Goal: Transaction & Acquisition: Purchase product/service

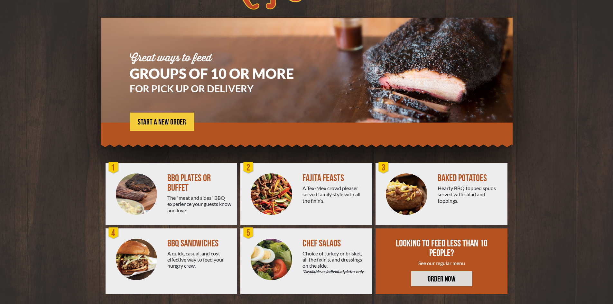
scroll to position [35, 0]
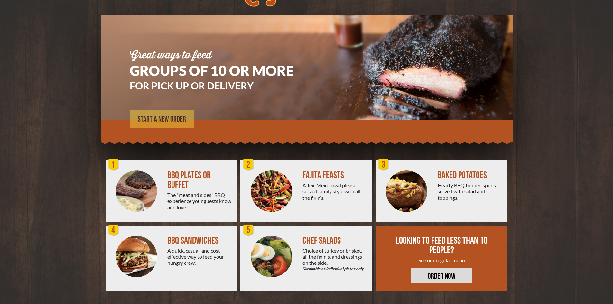
click at [159, 114] on link "START A NEW ORDER" at bounding box center [162, 119] width 64 height 18
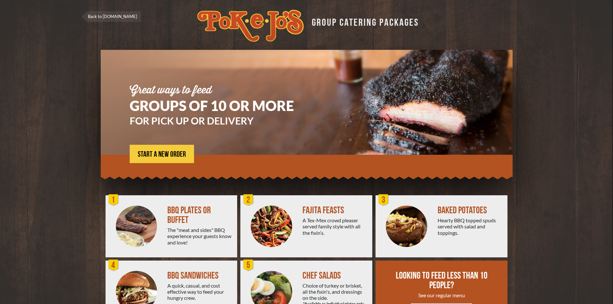
scroll to position [35, 0]
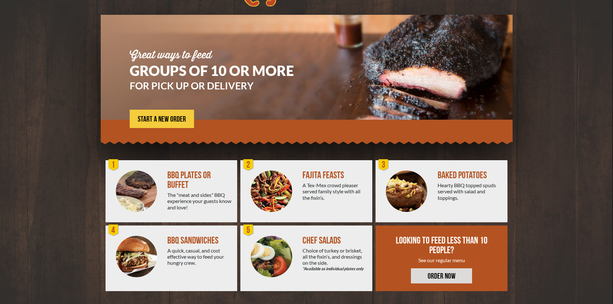
click at [150, 184] on img at bounding box center [136, 190] width 41 height 41
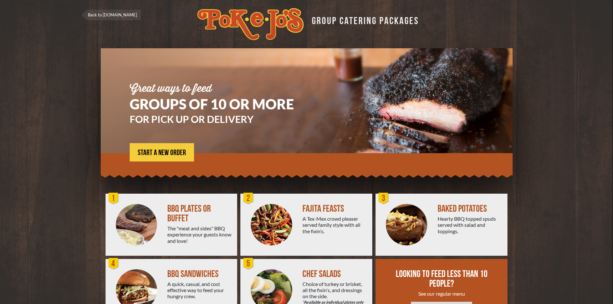
scroll to position [0, 0]
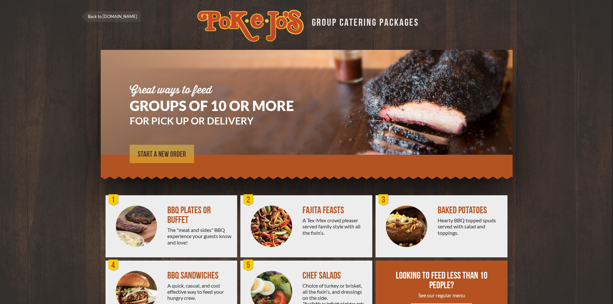
click at [152, 151] on span "START A NEW ORDER" at bounding box center [162, 155] width 48 height 8
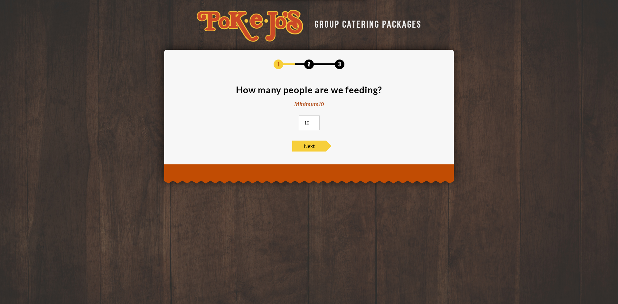
click at [307, 128] on input "10" at bounding box center [309, 122] width 21 height 15
drag, startPoint x: 309, startPoint y: 121, endPoint x: 294, endPoint y: 120, distance: 14.8
click at [294, 119] on section "How many people are we feeding? Minimum 10 10" at bounding box center [309, 109] width 270 height 49
type input "35"
click at [307, 148] on span "Next" at bounding box center [309, 146] width 34 height 11
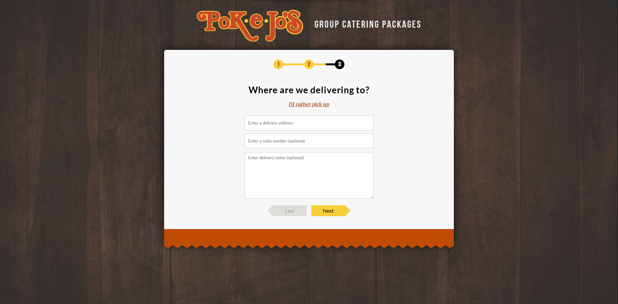
click at [271, 119] on input at bounding box center [308, 122] width 129 height 15
paste input "10621 Pioneer Farms Dr, Austin, TX 78754"
drag, startPoint x: 296, startPoint y: 122, endPoint x: 351, endPoint y: 119, distance: 55.7
click at [351, 119] on input "10621 Pioneer Farms Dr, Austin, TX 78754" at bounding box center [308, 122] width 129 height 15
click at [207, 165] on section "Where are we delivering to? I'd rather pick up 10621 Pioneer Farms Dr" at bounding box center [309, 142] width 270 height 114
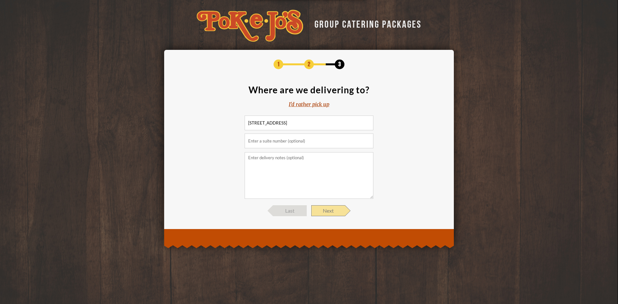
click at [336, 211] on span "Next" at bounding box center [328, 210] width 34 height 11
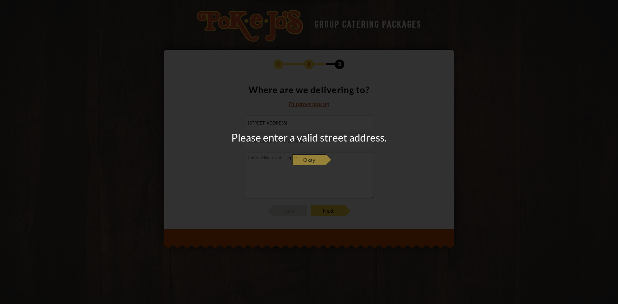
click at [313, 161] on span "Okay" at bounding box center [309, 159] width 34 height 11
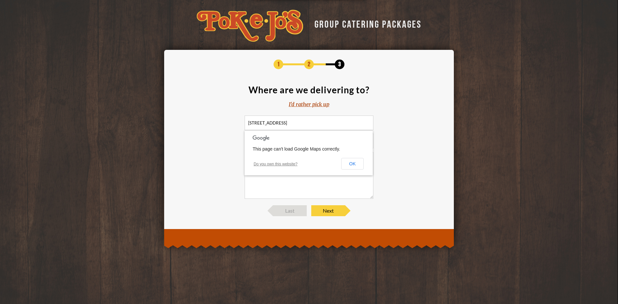
click at [301, 120] on input "10621 Pioneer Farms Dr" at bounding box center [308, 122] width 129 height 15
type input "10621 Pioneer Farms Drive, Austin"
click at [344, 160] on button "OK" at bounding box center [352, 164] width 23 height 12
click at [324, 211] on span "Next" at bounding box center [328, 210] width 34 height 11
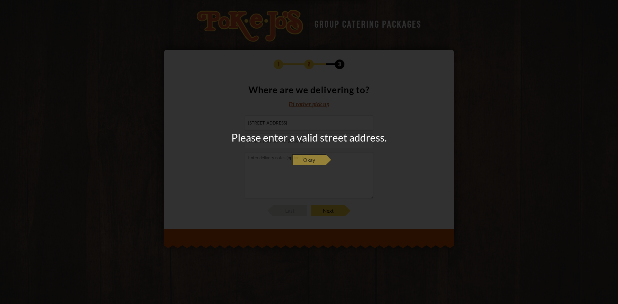
click at [312, 163] on span "Okay" at bounding box center [309, 159] width 34 height 11
